Goal: Information Seeking & Learning: Find specific fact

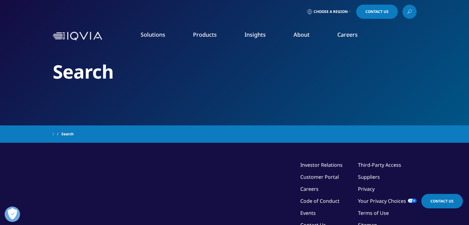
type input "survey program"
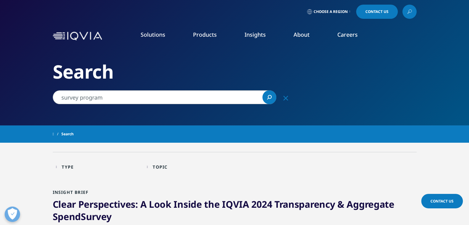
click at [408, 14] on icon at bounding box center [409, 12] width 5 height 8
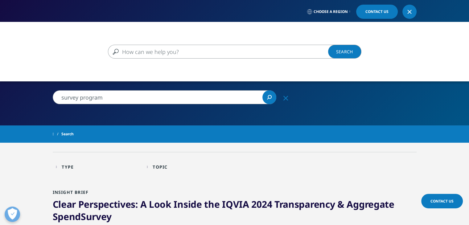
click at [184, 56] on input "Search" at bounding box center [226, 52] width 236 height 14
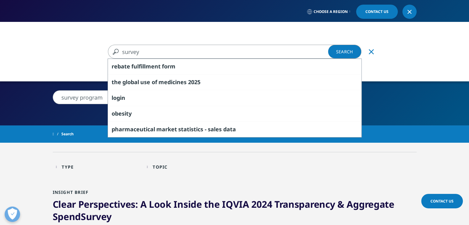
type input "survey"
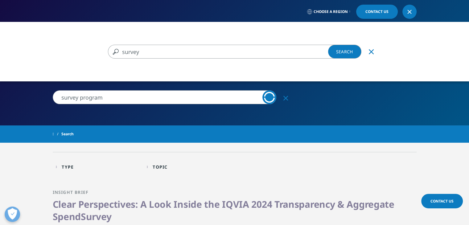
type input "survey"
